Goal: Task Accomplishment & Management: Use online tool/utility

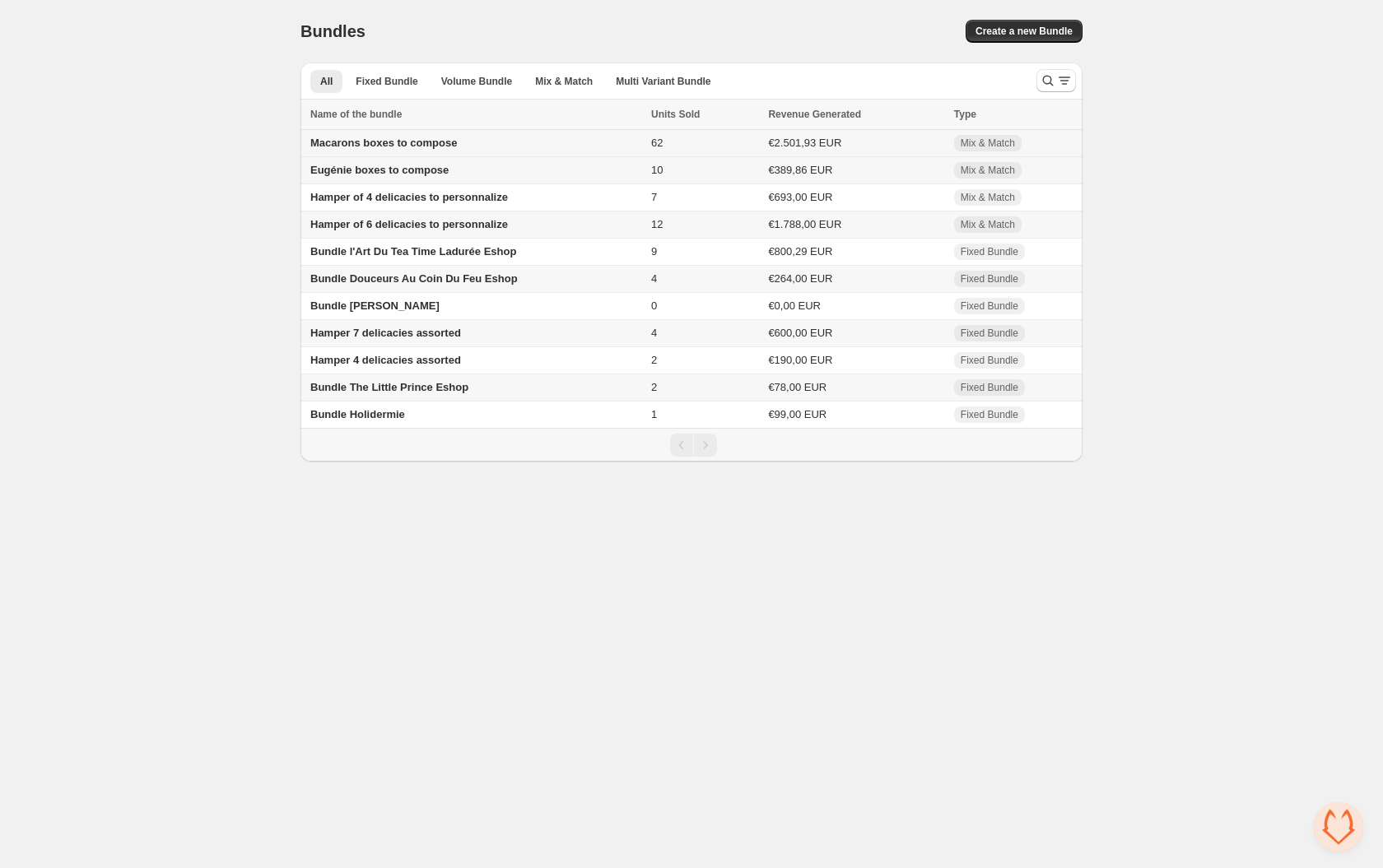
click at [397, 147] on span "Macarons boxes to compose" at bounding box center [384, 143] width 147 height 12
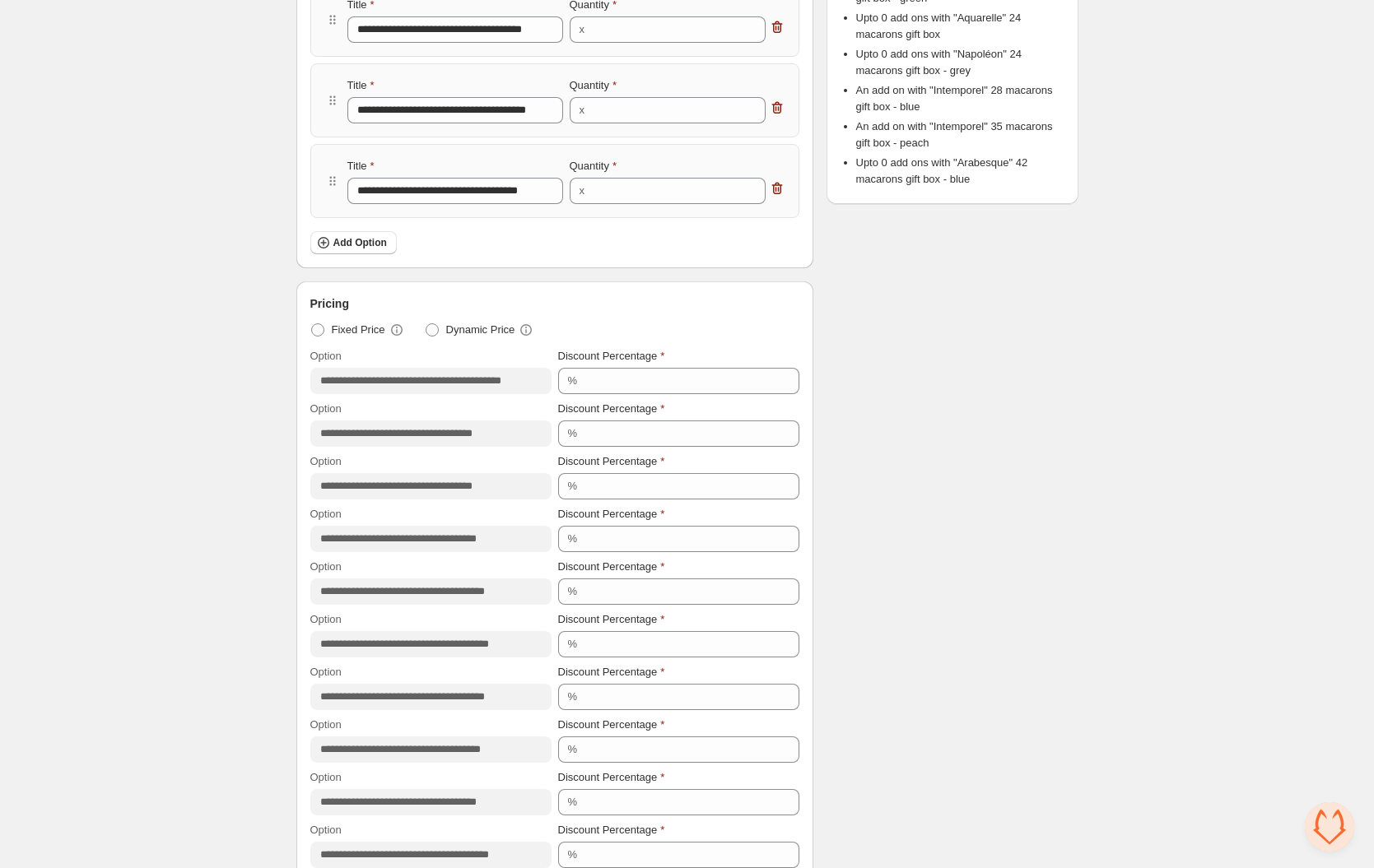
scroll to position [1339, 0]
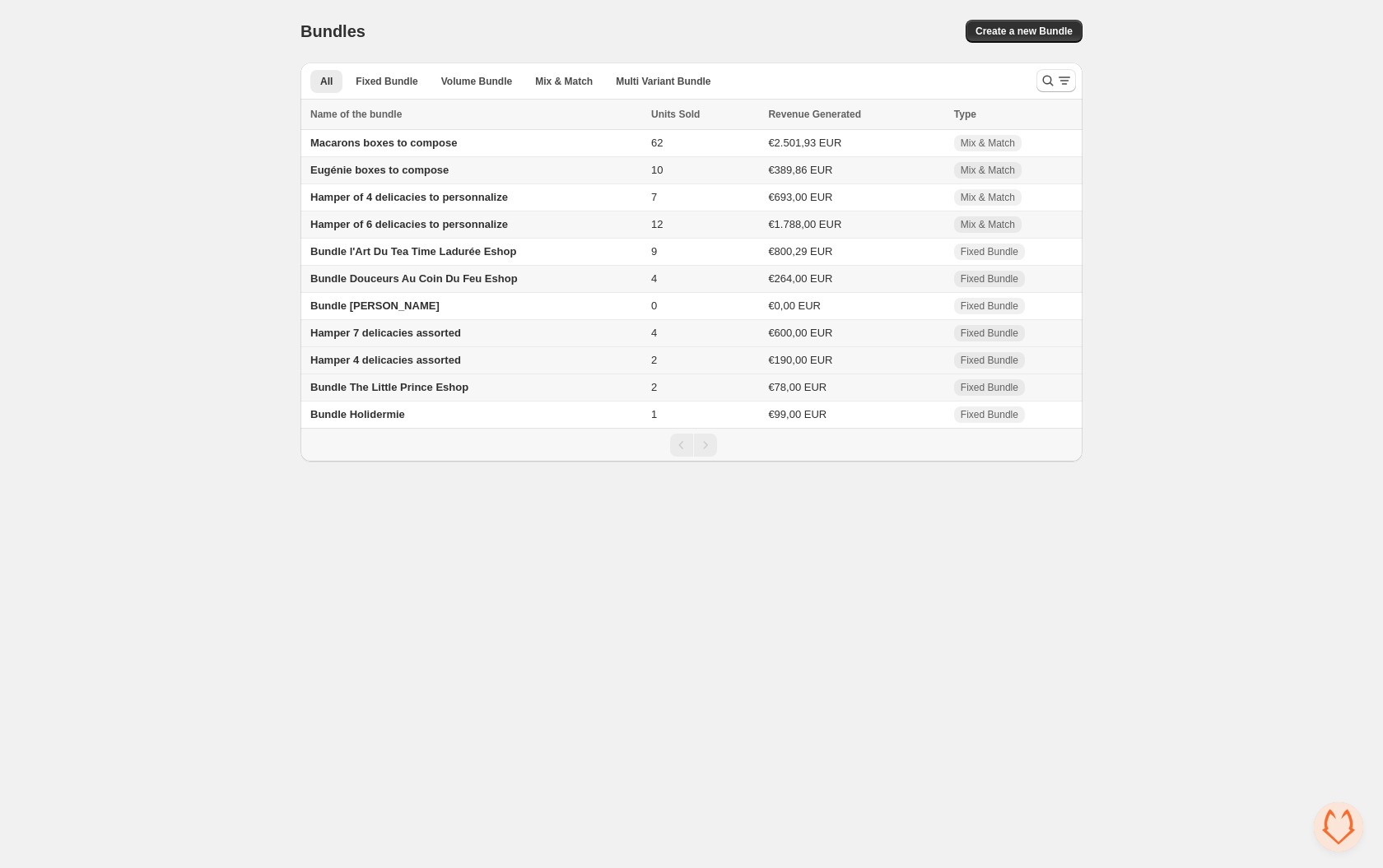
click at [367, 367] on span "Hamper 4 delicacies assorted" at bounding box center [386, 360] width 151 height 12
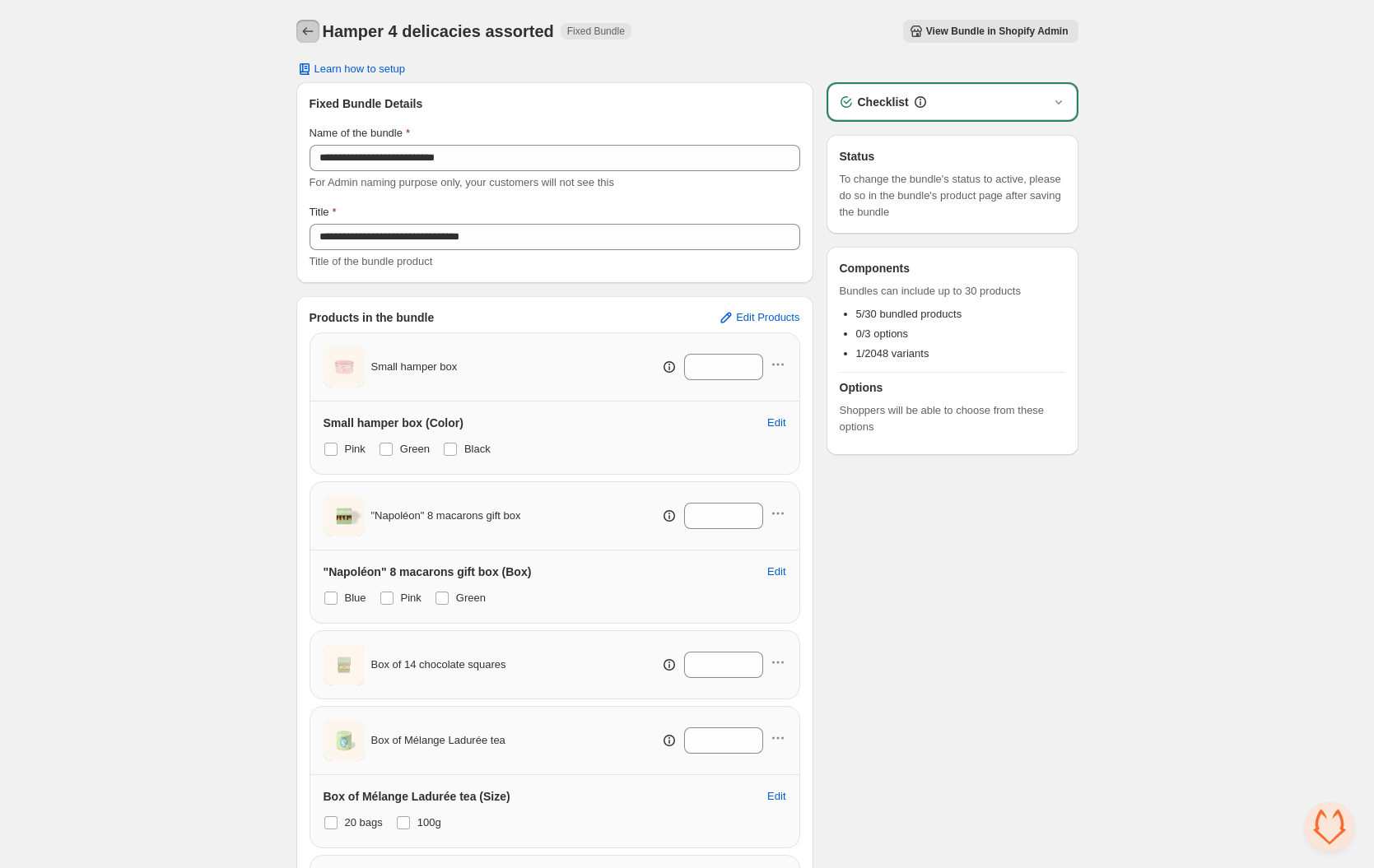
click at [307, 30] on icon "Back" at bounding box center [308, 31] width 16 height 16
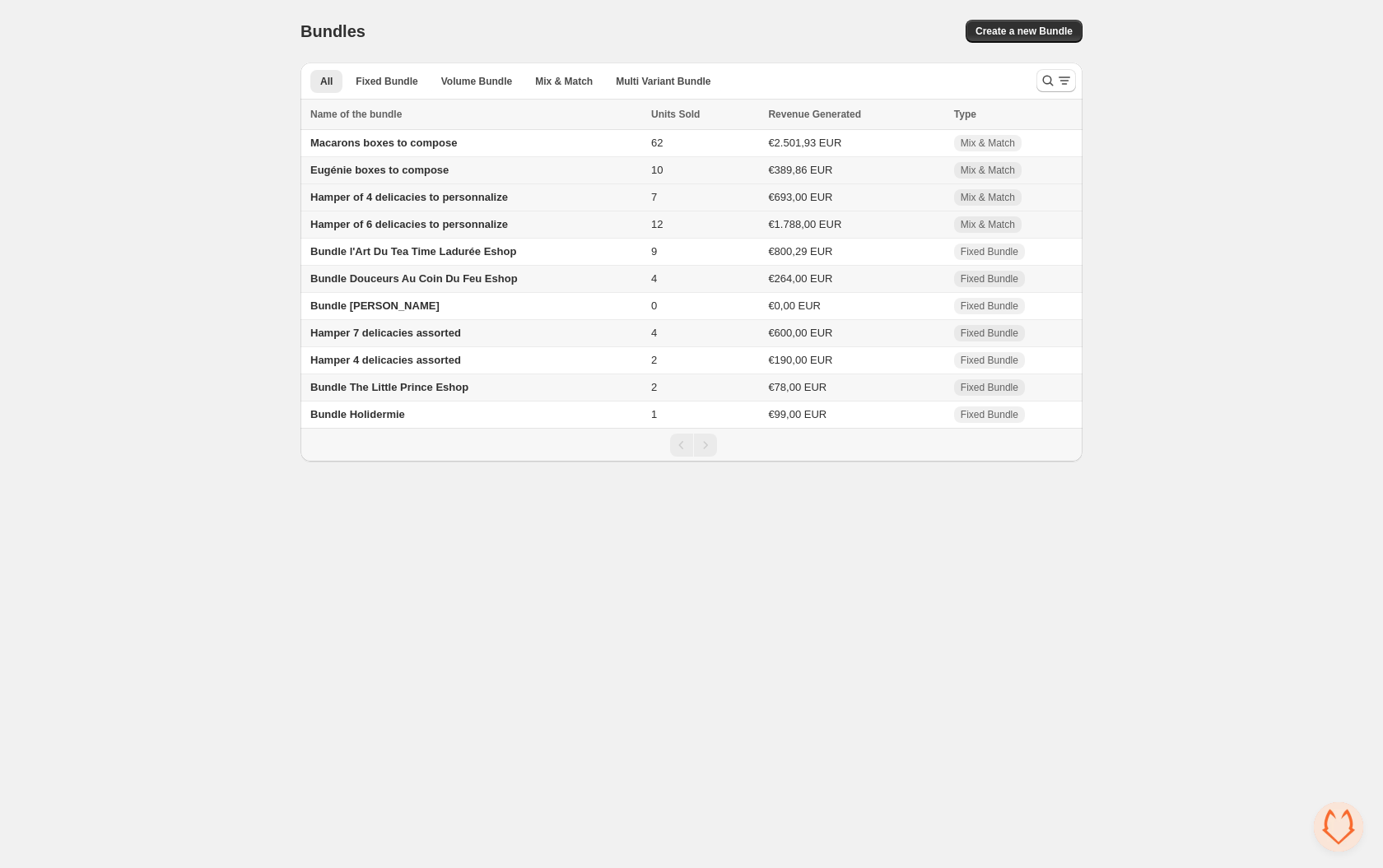
click at [385, 203] on span "Hamper of 4 delicacies to personnalize" at bounding box center [410, 197] width 198 height 12
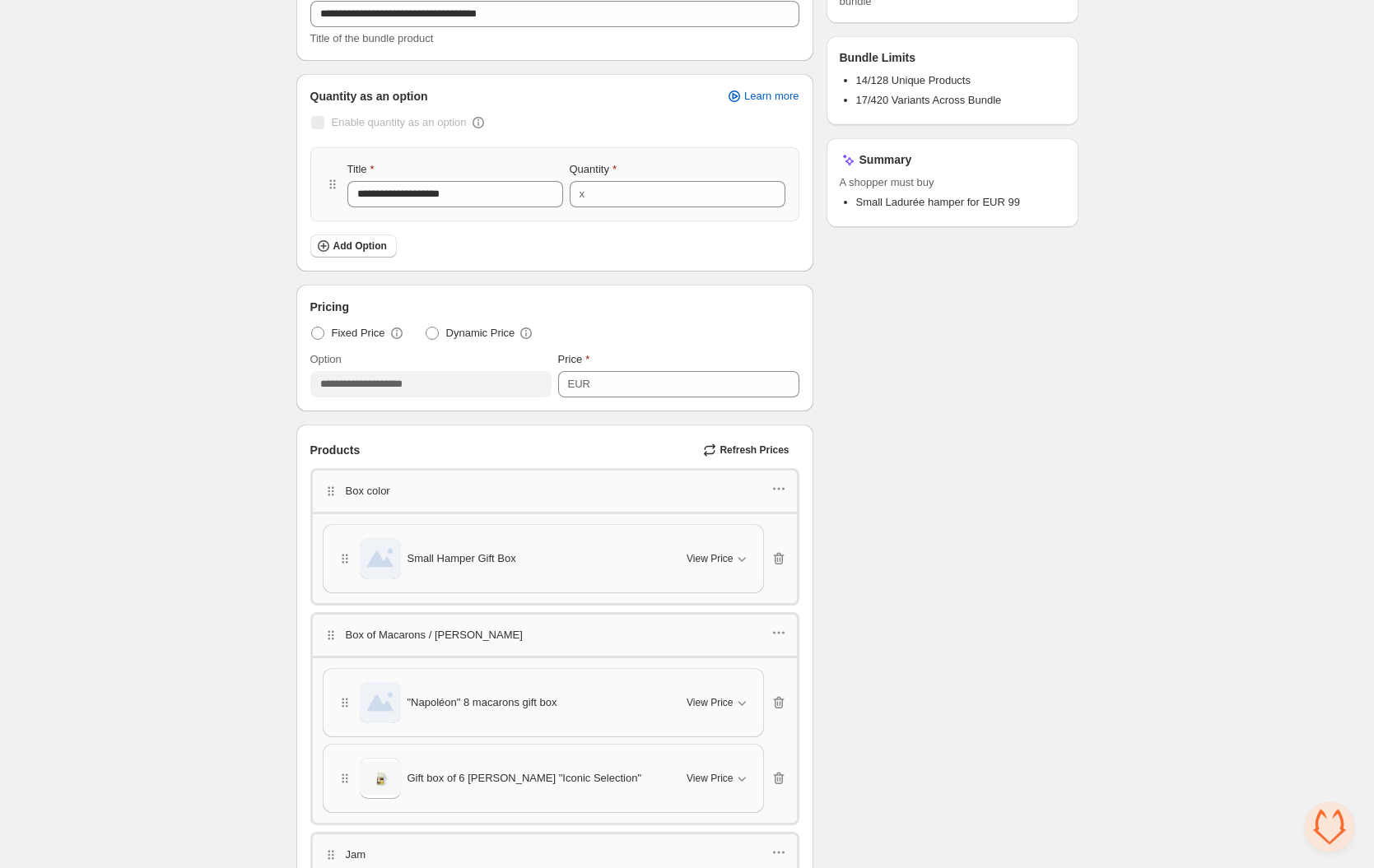
scroll to position [206, 0]
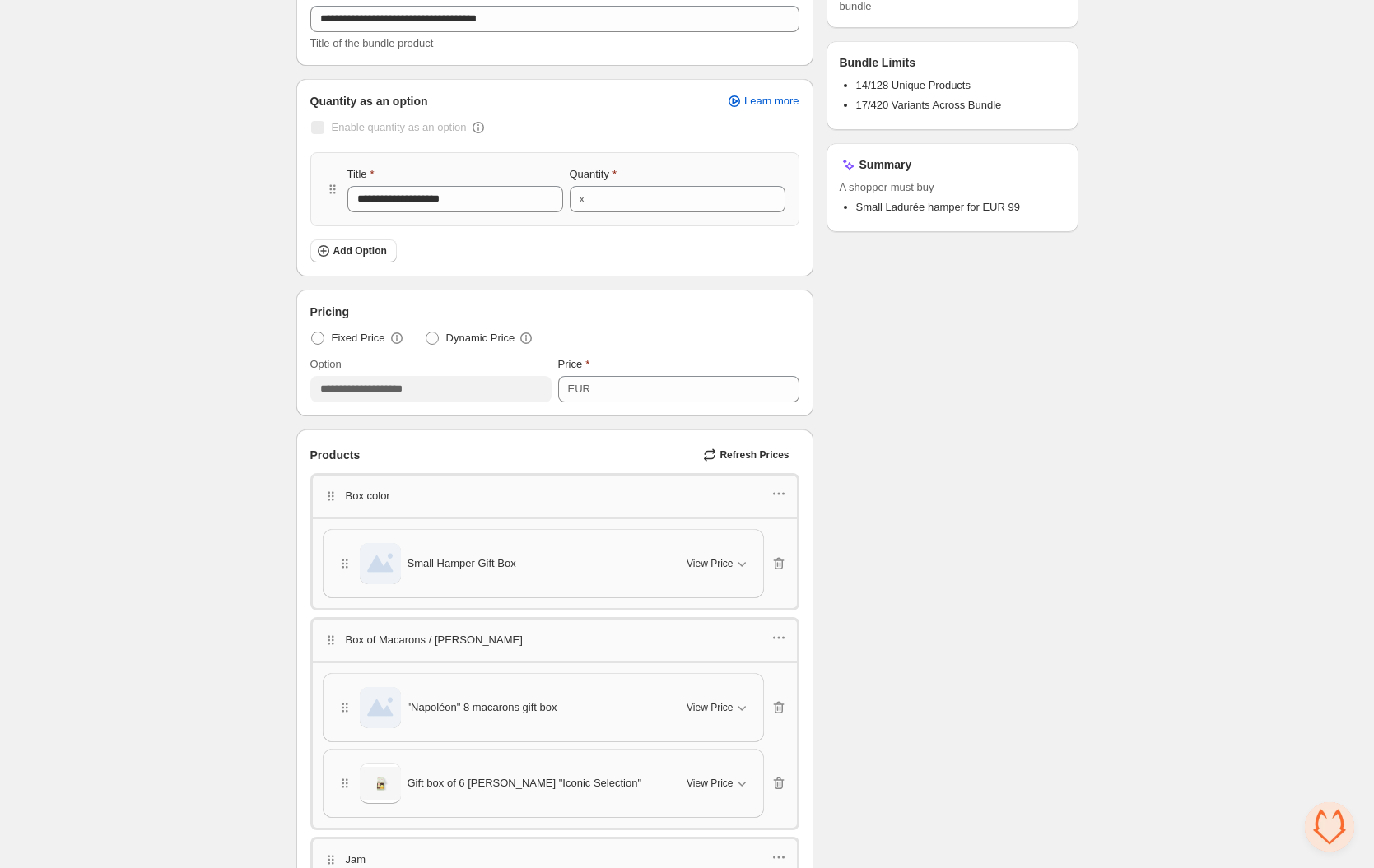
click at [585, 262] on div "Add Option" at bounding box center [555, 251] width 489 height 23
